Goal: Transaction & Acquisition: Download file/media

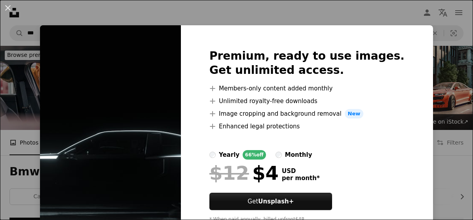
scroll to position [99, 0]
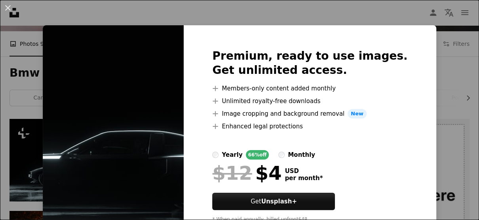
click at [454, 35] on div "An X shape Premium, ready to use images. Get unlimited access. A plus sign Memb…" at bounding box center [239, 110] width 479 height 220
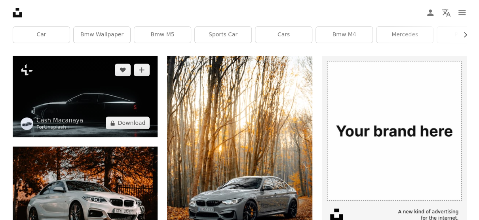
scroll to position [164, 0]
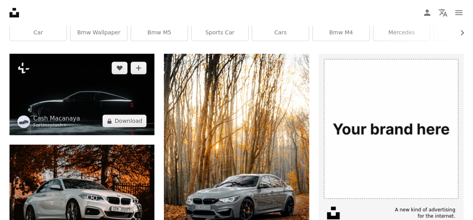
drag, startPoint x: 72, startPoint y: 106, endPoint x: 42, endPoint y: 72, distance: 46.0
click at [42, 72] on img at bounding box center [81, 94] width 145 height 81
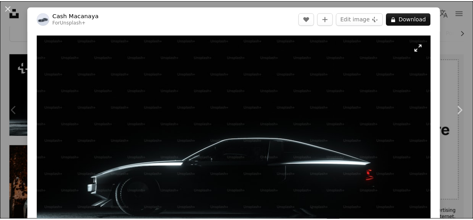
scroll to position [57, 0]
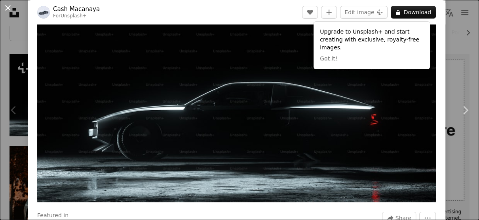
click at [8, 9] on button "An X shape" at bounding box center [7, 7] width 9 height 9
